Goal: Task Accomplishment & Management: Complete application form

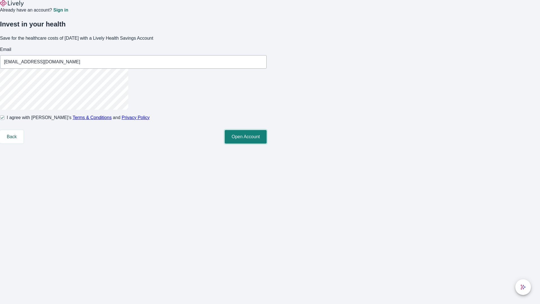
click at [266, 143] on button "Open Account" at bounding box center [246, 136] width 42 height 13
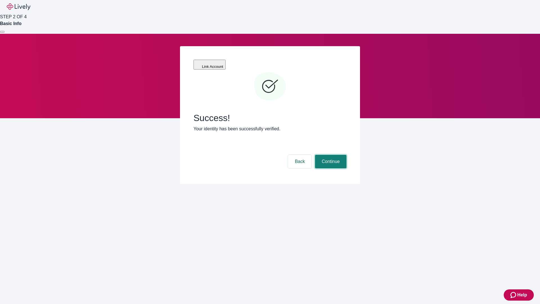
click at [330, 155] on button "Continue" at bounding box center [330, 161] width 31 height 13
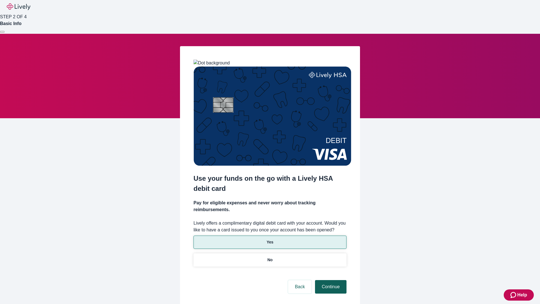
click at [270, 239] on p "Yes" at bounding box center [269, 242] width 7 height 6
click at [330, 280] on button "Continue" at bounding box center [330, 286] width 31 height 13
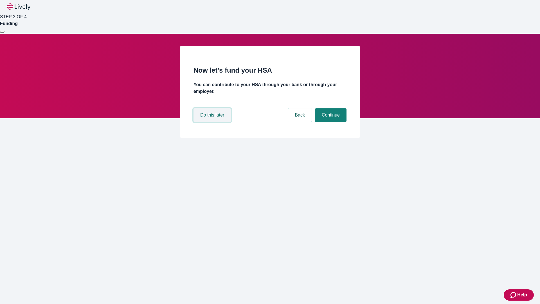
click at [213, 122] on button "Do this later" at bounding box center [211, 114] width 37 height 13
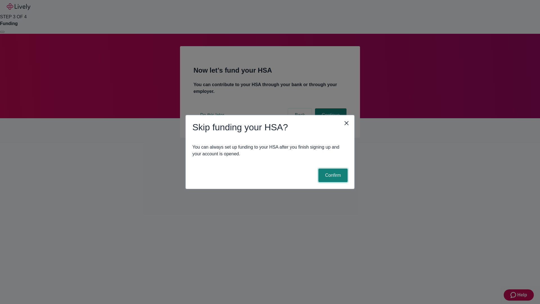
click at [332, 175] on button "Confirm" at bounding box center [332, 174] width 29 height 13
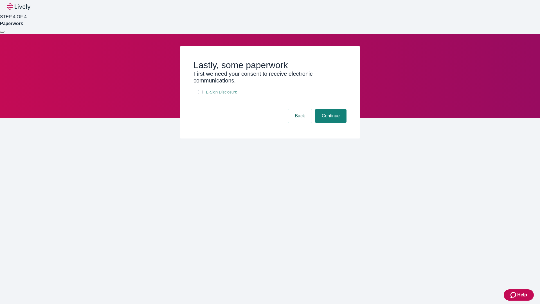
click at [200, 94] on input "E-Sign Disclosure" at bounding box center [200, 92] width 4 height 4
checkbox input "true"
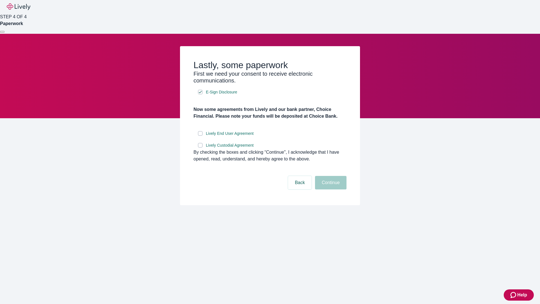
click at [200, 135] on input "Lively End User Agreement" at bounding box center [200, 133] width 4 height 4
checkbox input "true"
click at [200, 147] on input "Lively Custodial Agreement" at bounding box center [200, 145] width 4 height 4
checkbox input "true"
click at [330, 189] on button "Continue" at bounding box center [330, 182] width 31 height 13
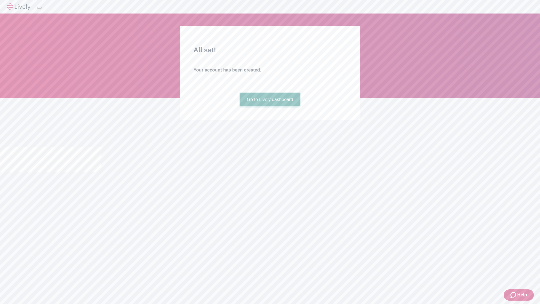
click at [270, 106] on link "Go to Lively dashboard" at bounding box center [270, 99] width 60 height 13
